Goal: Book appointment/travel/reservation

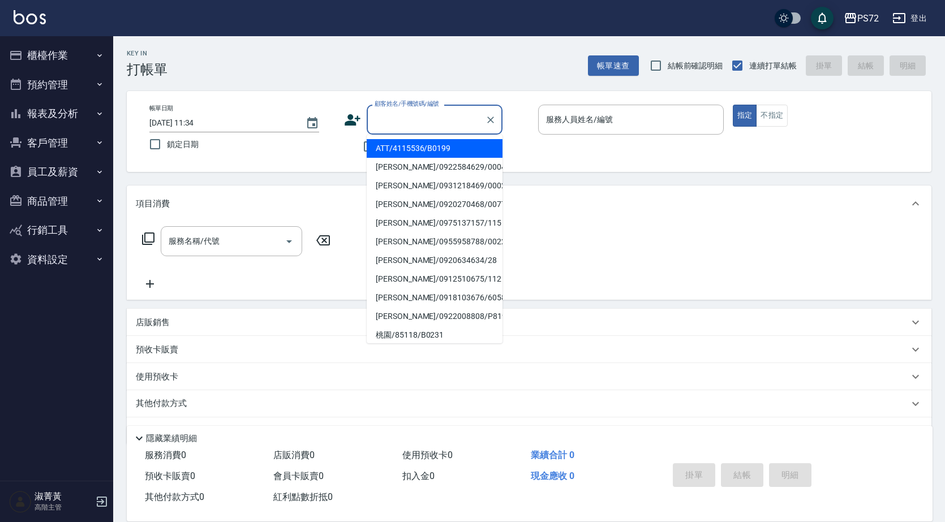
click at [420, 122] on input "顧客姓名/手機號碼/編號" at bounding box center [426, 120] width 109 height 20
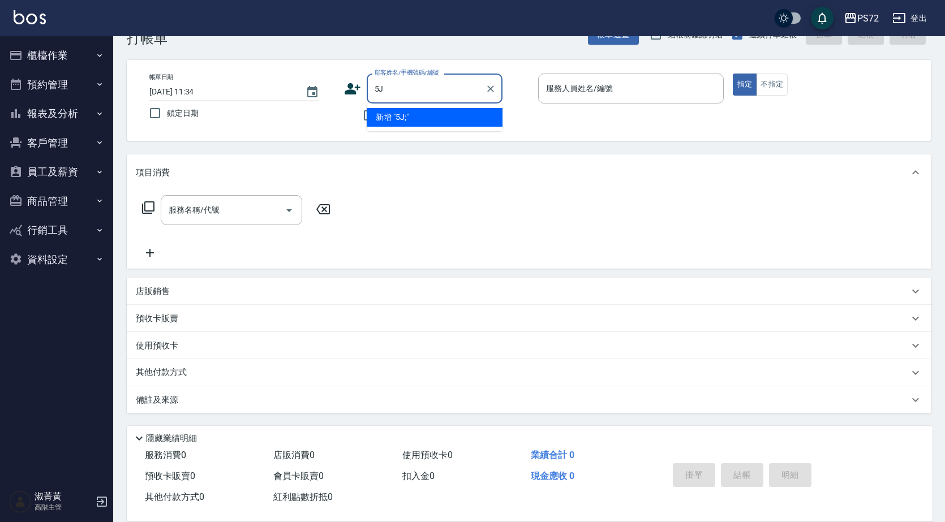
type input "5"
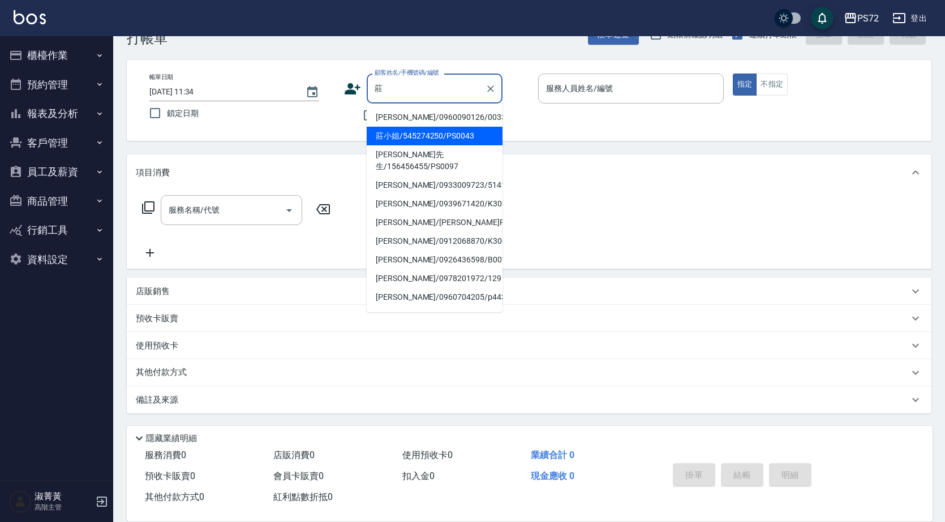
click at [432, 135] on li "莊小姐/545274250/PS0043" at bounding box center [435, 136] width 136 height 19
type input "莊小姐/545274250/PS0043"
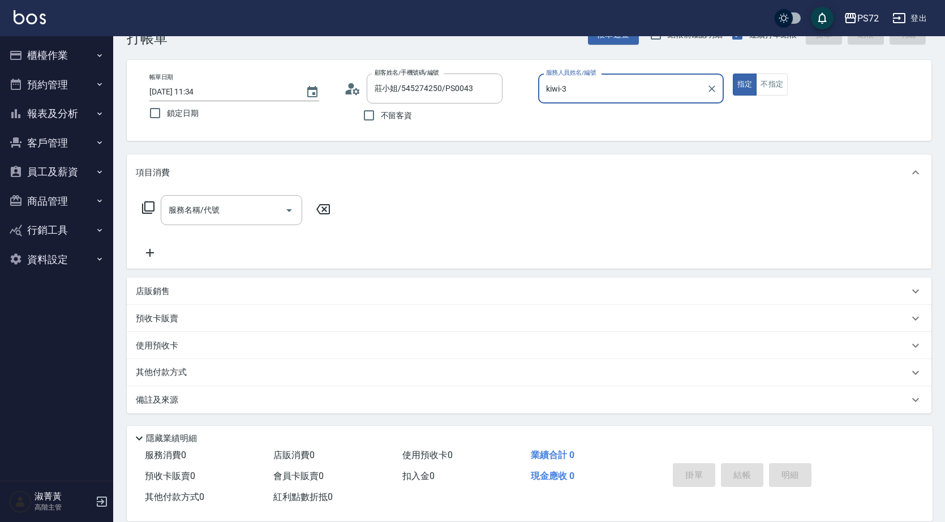
click at [645, 97] on input "kiwi-3" at bounding box center [622, 89] width 158 height 20
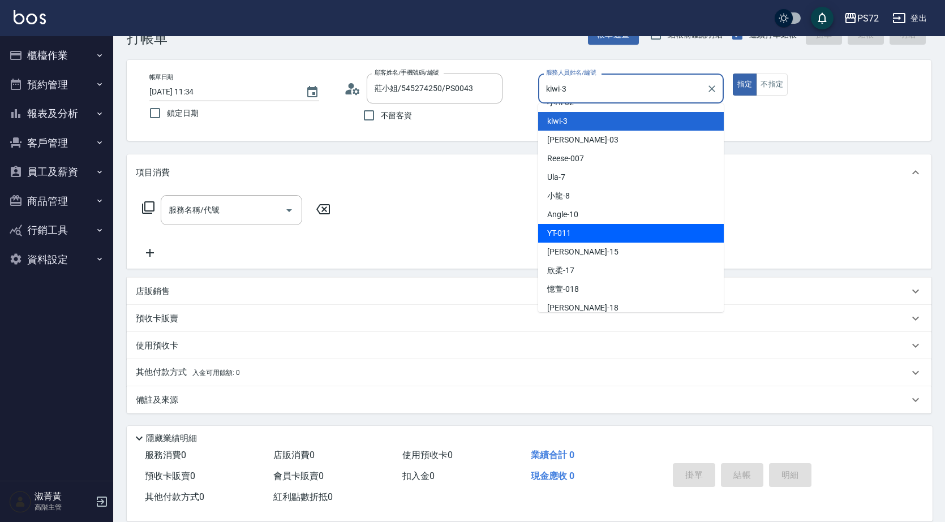
scroll to position [62, 0]
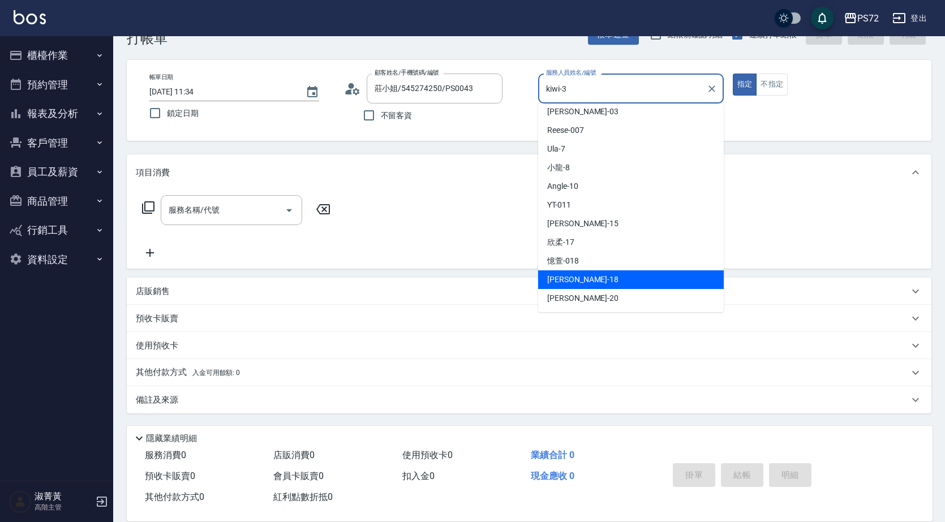
click at [622, 271] on div "[PERSON_NAME] -18" at bounding box center [631, 279] width 186 height 19
type input "[PERSON_NAME]-18"
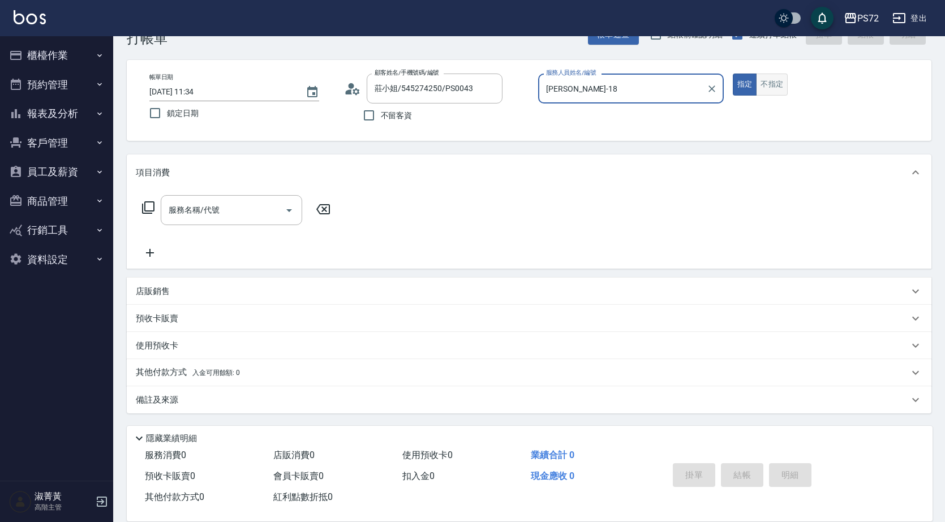
click at [756, 89] on button "不指定" at bounding box center [772, 85] width 32 height 22
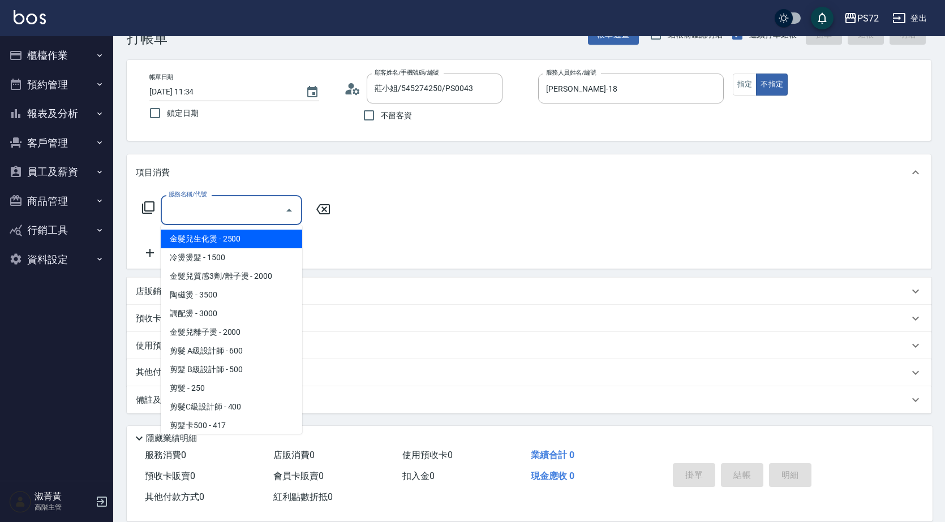
click at [236, 215] on input "服務名稱/代號" at bounding box center [223, 210] width 114 height 20
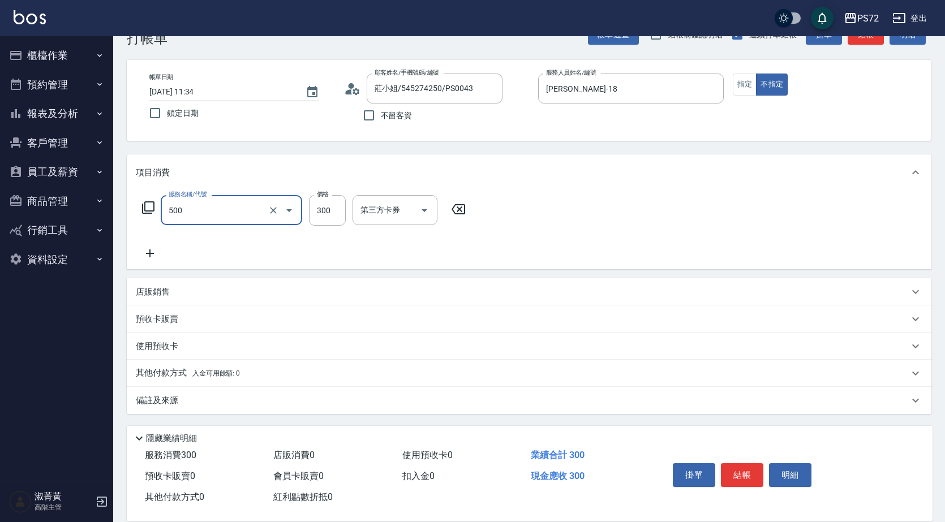
type input "洗髮(A級)(500)"
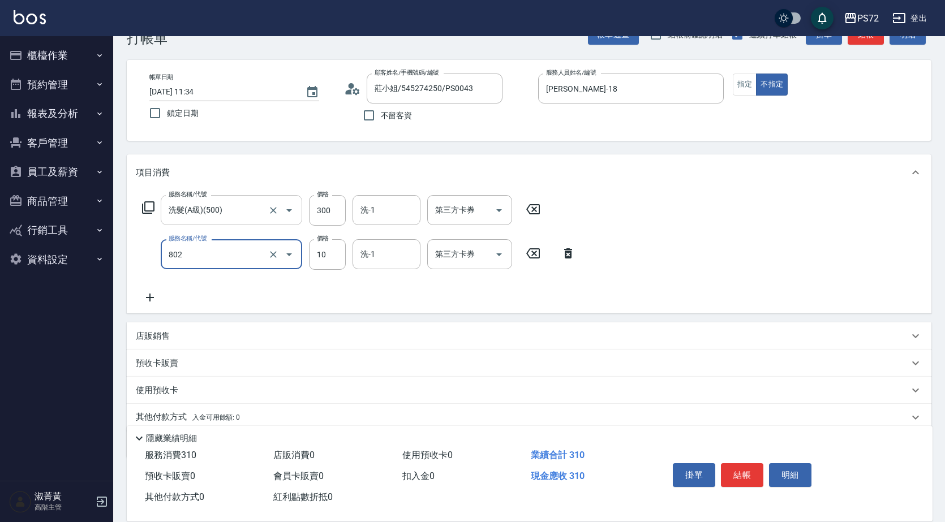
type input "[PERSON_NAME](802)"
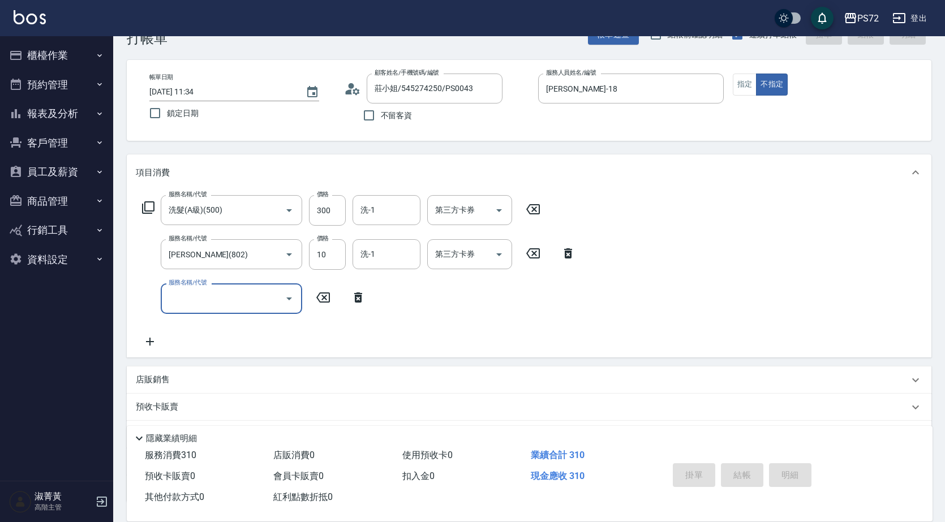
type input "[DATE] 14:46"
